Goal: Information Seeking & Learning: Check status

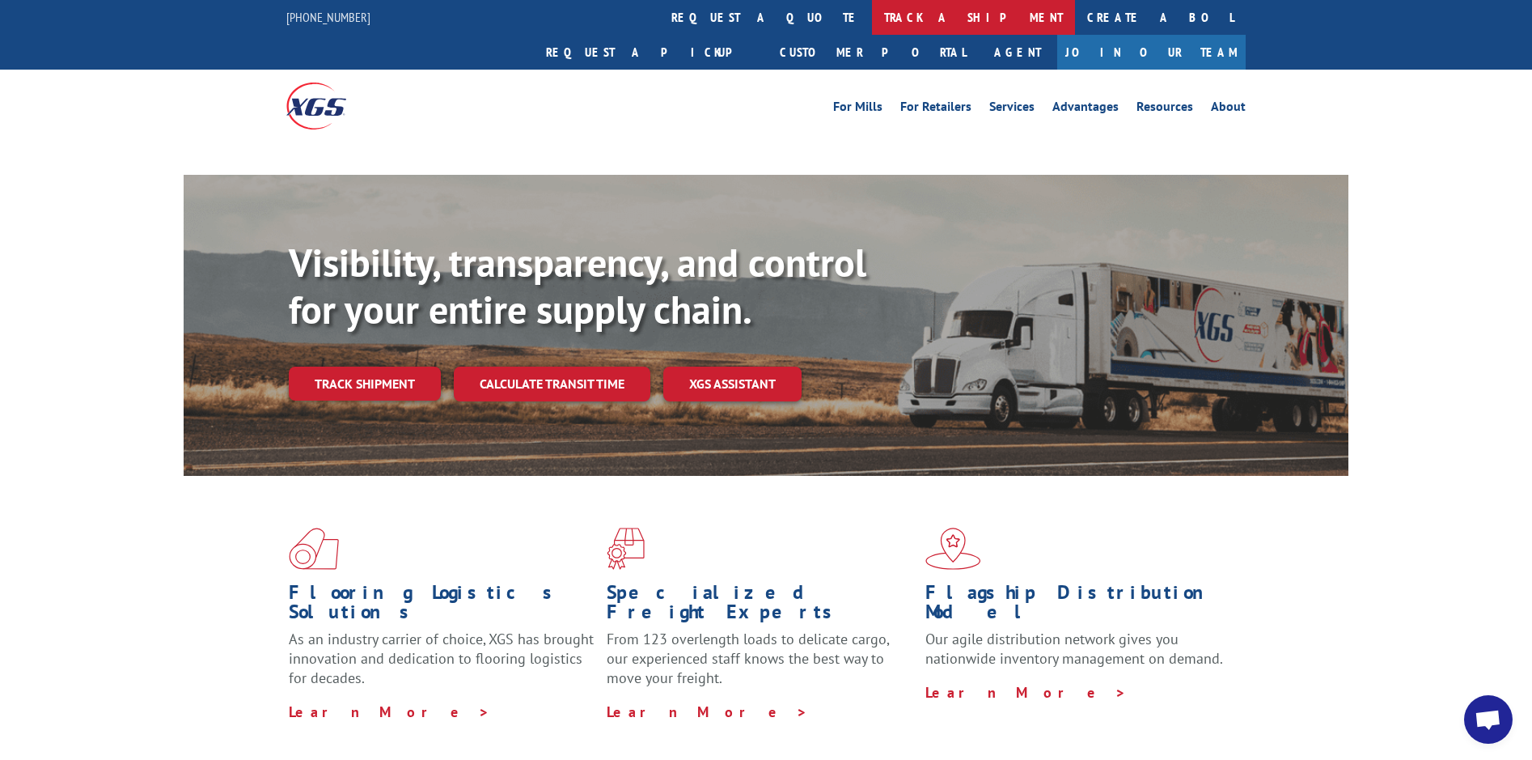
click at [872, 11] on link "track a shipment" at bounding box center [973, 17] width 203 height 35
click at [872, 18] on link "track a shipment" at bounding box center [973, 17] width 203 height 35
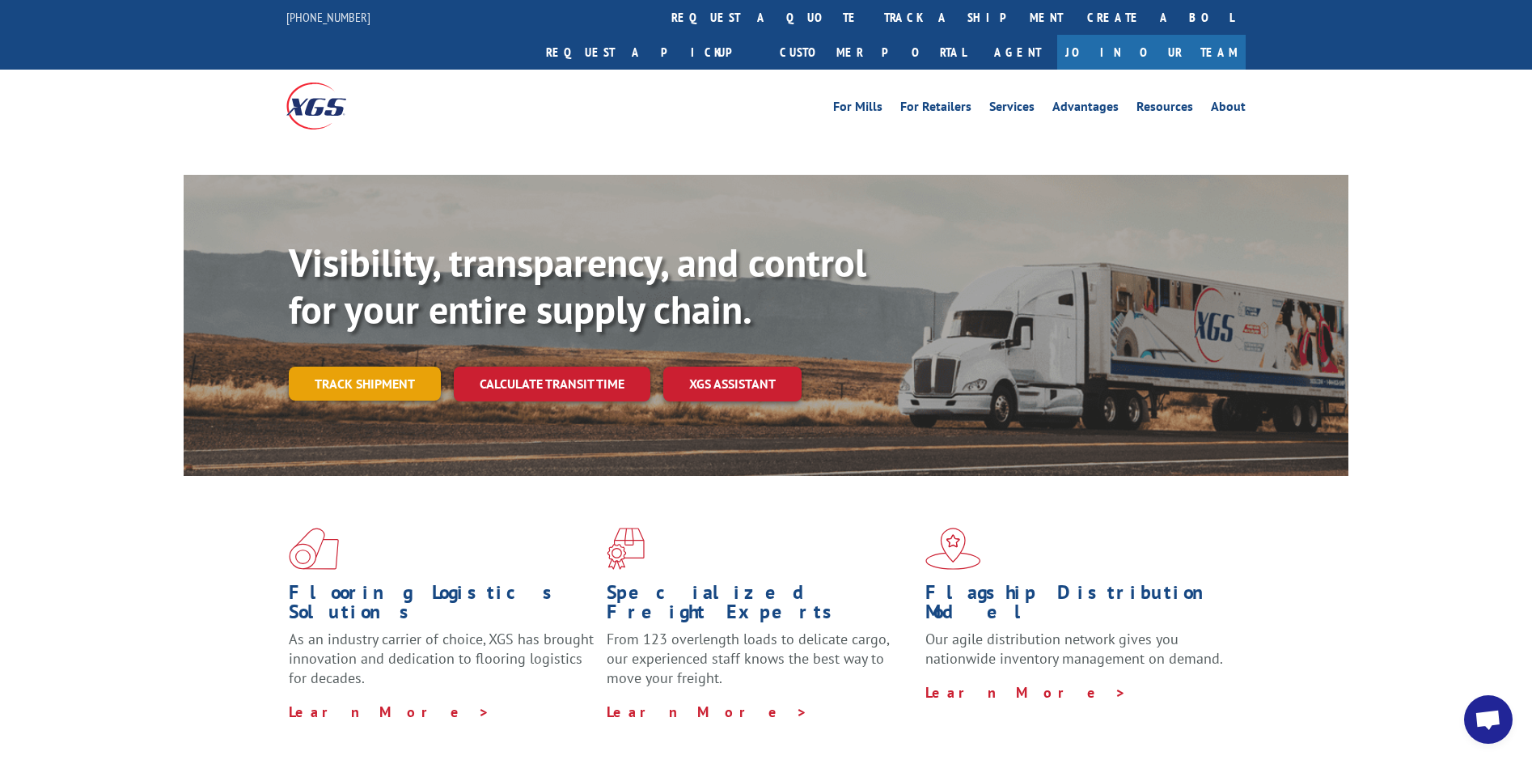
click at [376, 366] on link "Track shipment" at bounding box center [365, 383] width 152 height 34
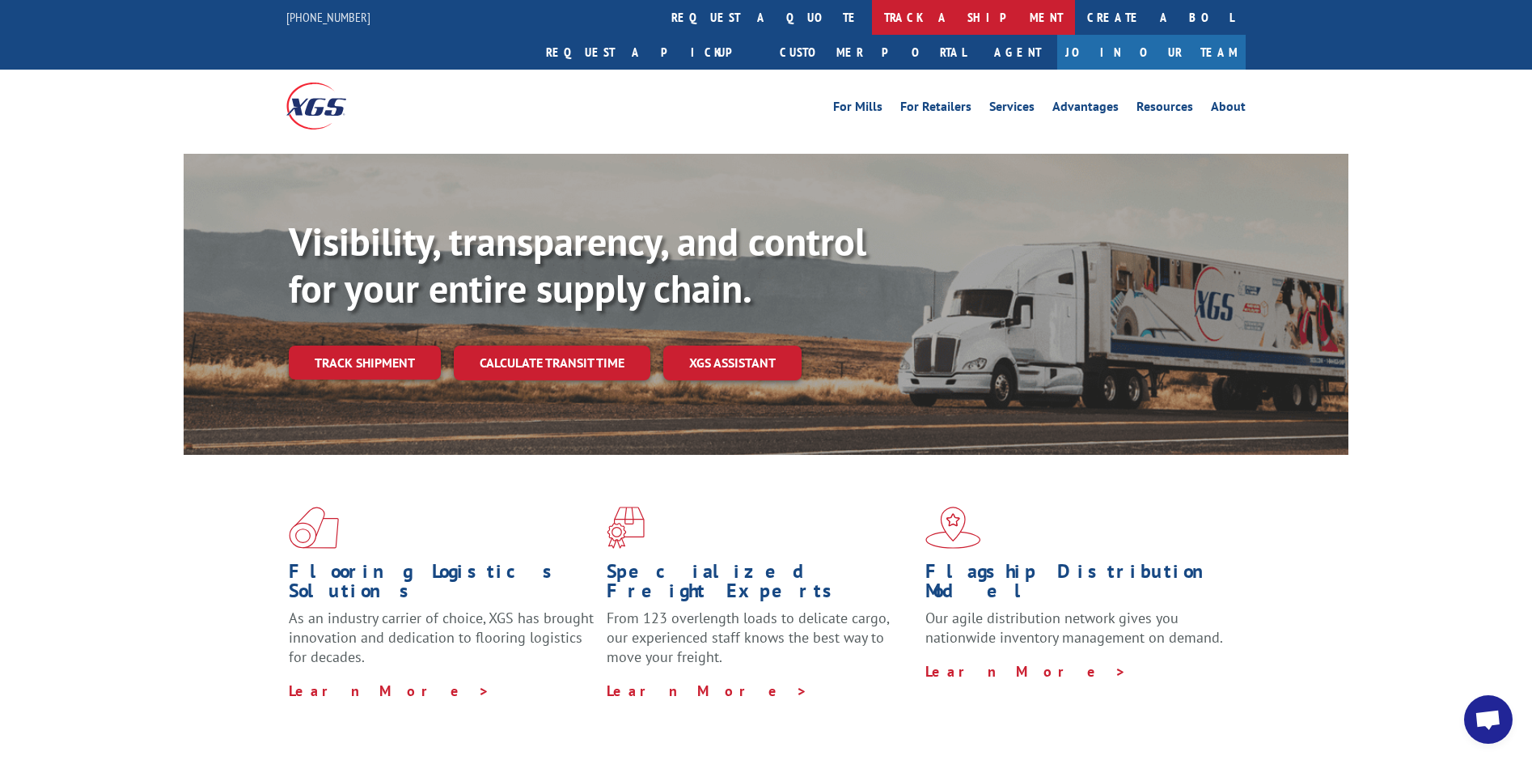
click at [872, 19] on link "track a shipment" at bounding box center [973, 17] width 203 height 35
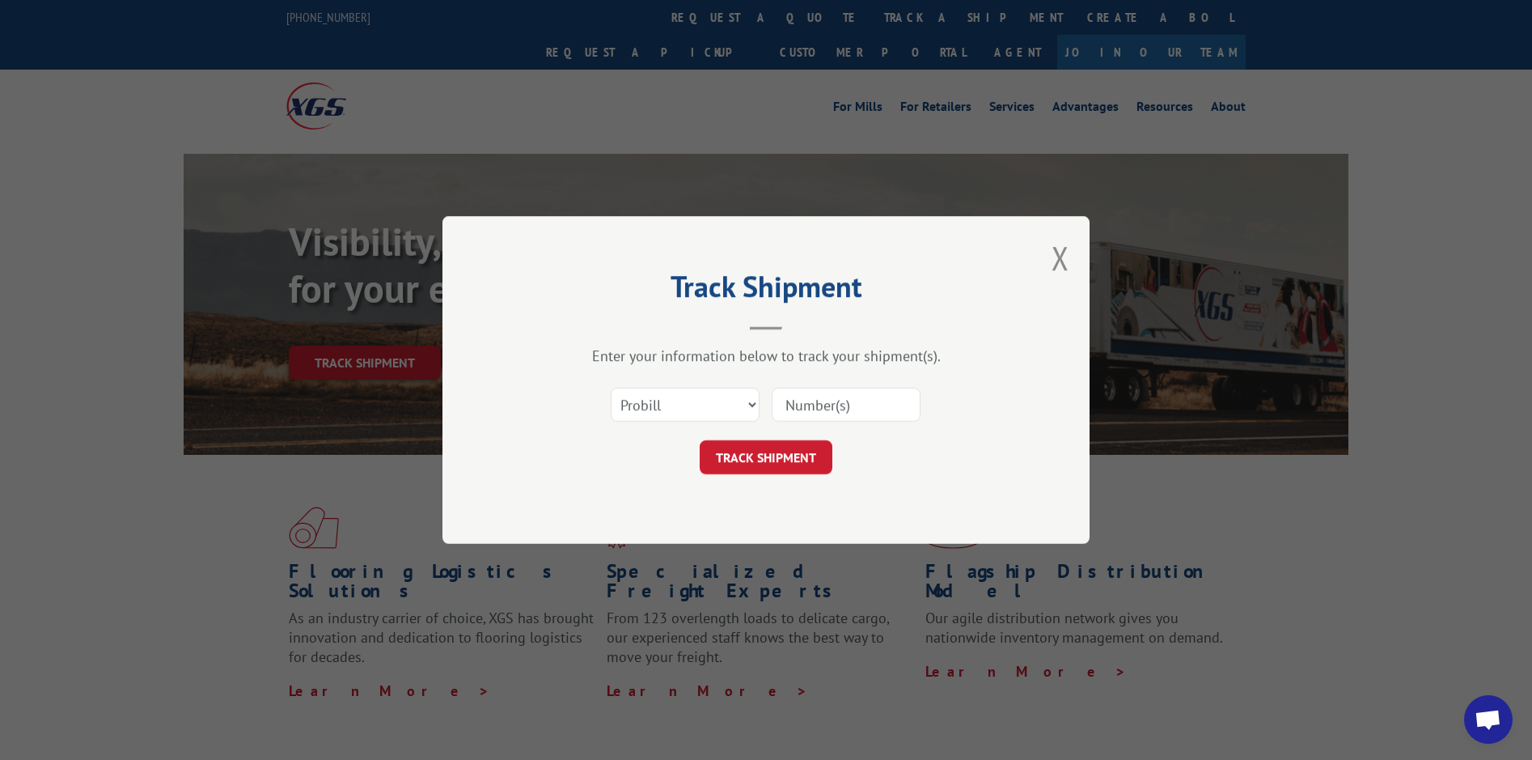
click at [828, 400] on input at bounding box center [846, 405] width 149 height 34
type input "17612612"
click at [766, 454] on button "TRACK SHIPMENT" at bounding box center [766, 457] width 133 height 34
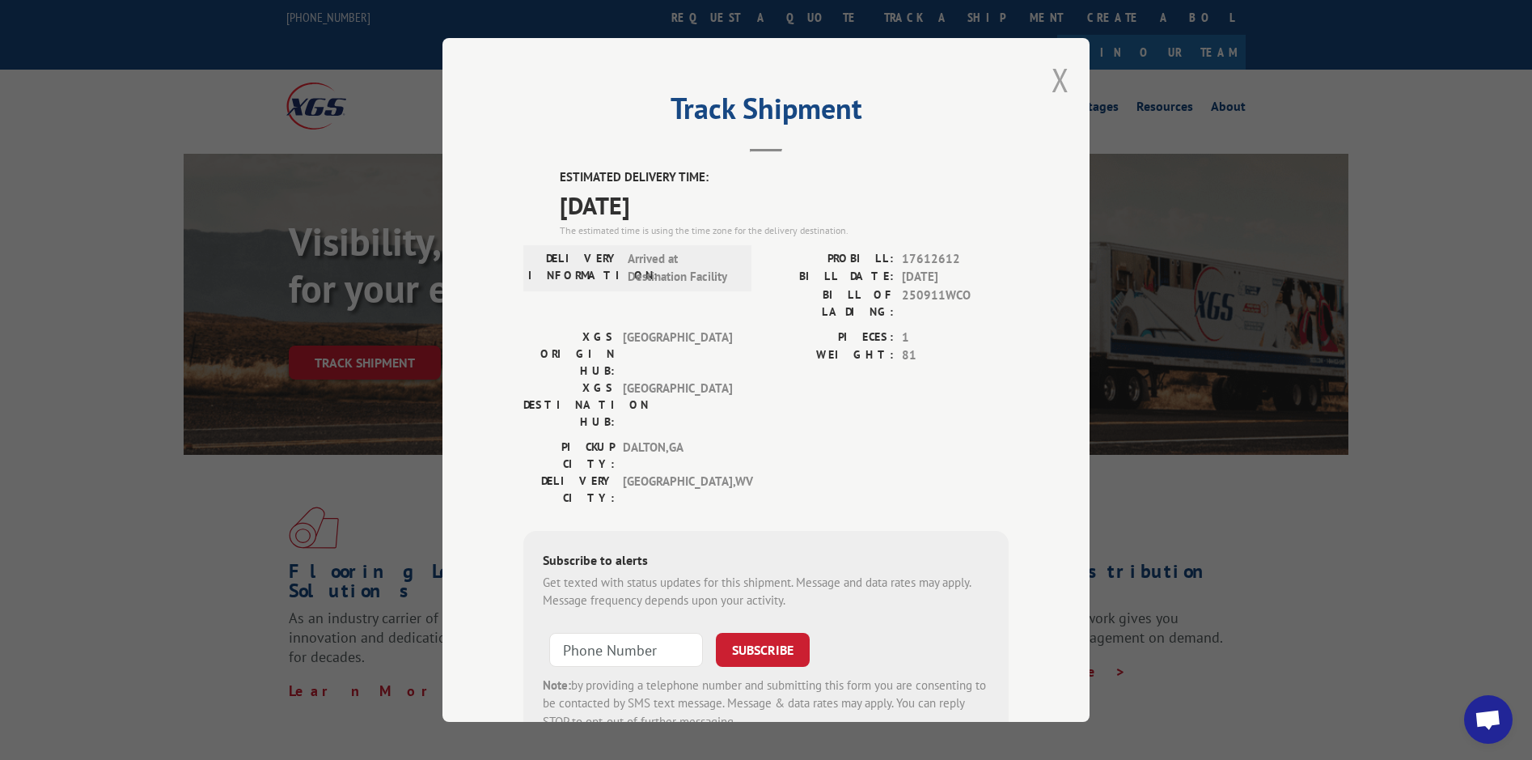
click at [1058, 80] on button "Close modal" at bounding box center [1061, 79] width 18 height 43
